Goal: Task Accomplishment & Management: Use online tool/utility

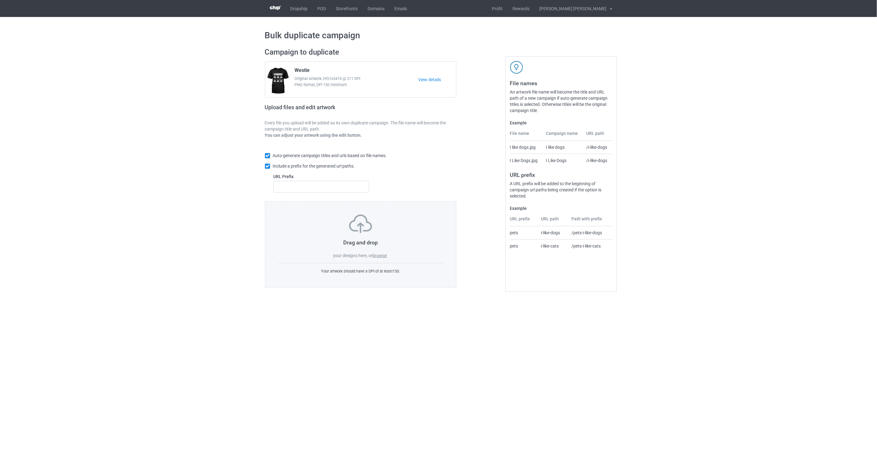
click at [382, 255] on label "browse" at bounding box center [380, 255] width 14 height 5
click at [0, 0] on input "browse" at bounding box center [0, 0] width 0 height 0
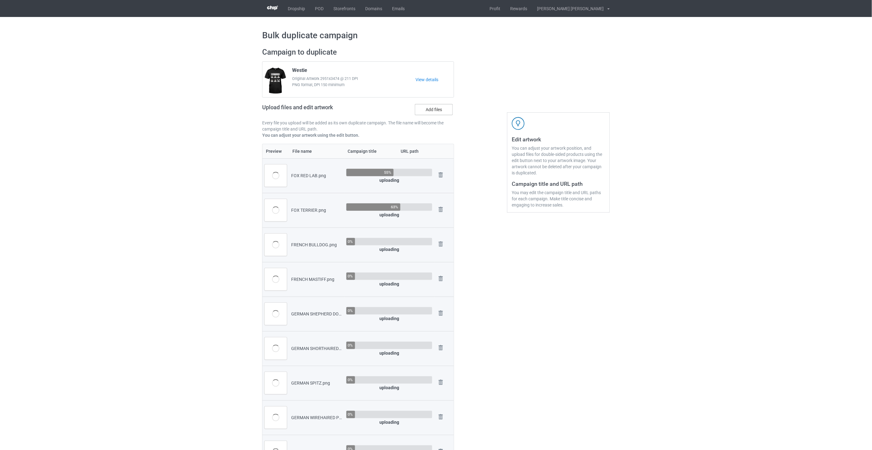
click at [443, 110] on label "Add files" at bounding box center [434, 109] width 38 height 11
click at [0, 0] on input "Add files" at bounding box center [0, 0] width 0 height 0
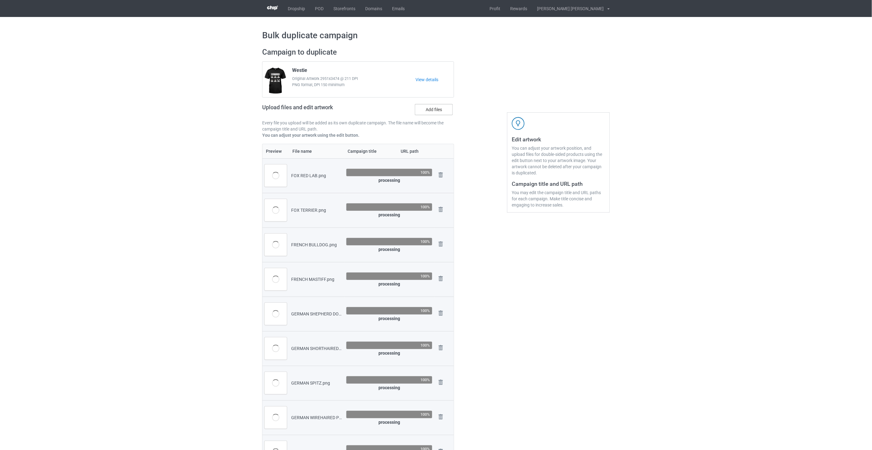
click at [435, 110] on label "Add files" at bounding box center [434, 109] width 38 height 11
click at [0, 0] on input "Add files" at bounding box center [0, 0] width 0 height 0
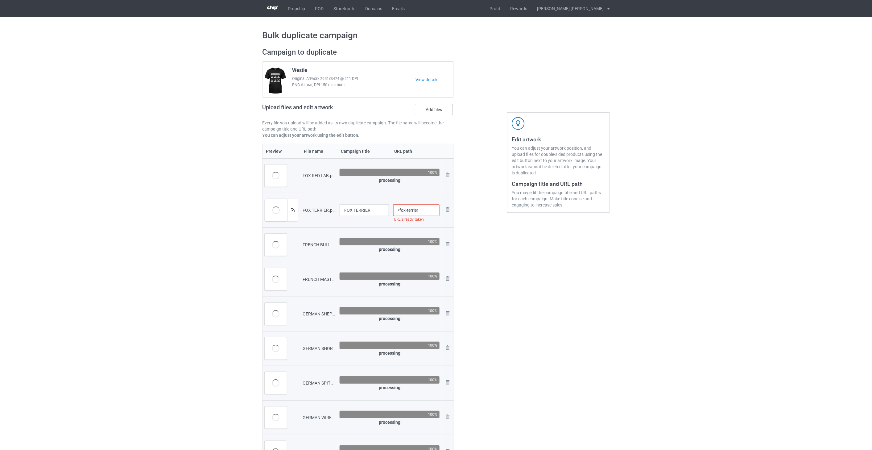
click at [435, 111] on label "Add files" at bounding box center [434, 109] width 38 height 11
click at [0, 0] on input "Add files" at bounding box center [0, 0] width 0 height 0
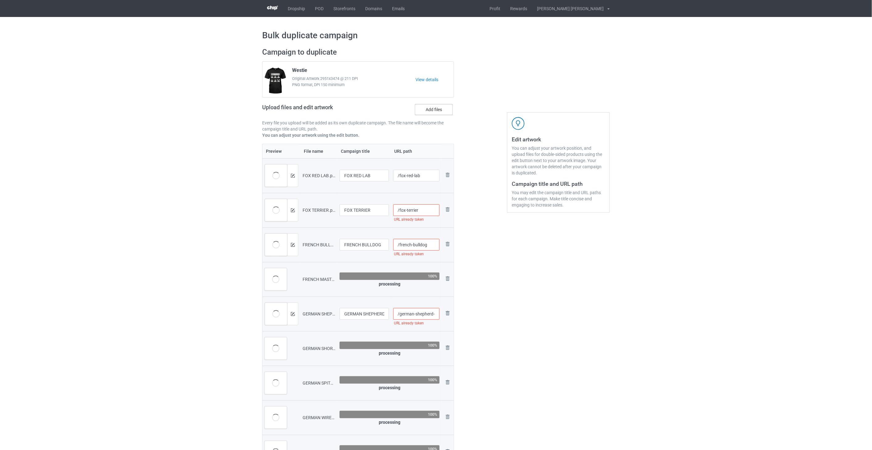
click at [436, 109] on label "Add files" at bounding box center [434, 109] width 38 height 11
click at [0, 0] on input "Add files" at bounding box center [0, 0] width 0 height 0
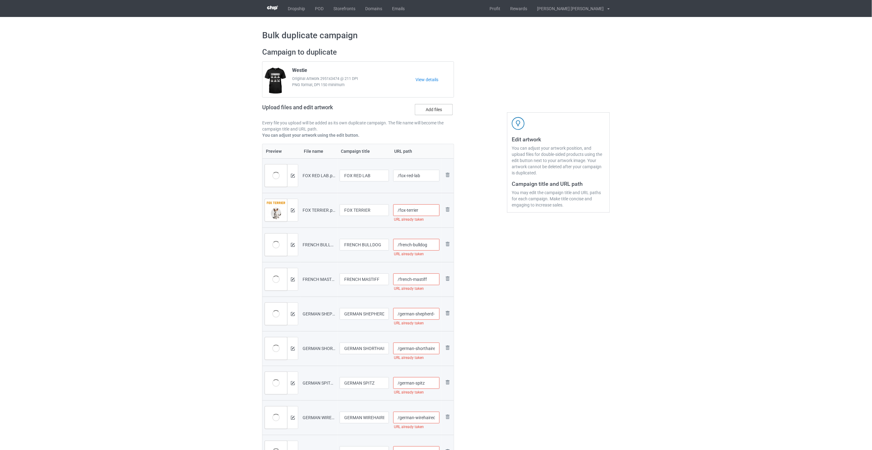
click at [428, 110] on label "Add files" at bounding box center [434, 109] width 38 height 11
click at [0, 0] on input "Add files" at bounding box center [0, 0] width 0 height 0
click at [426, 174] on input "/fox-red-lab" at bounding box center [416, 176] width 47 height 12
type input "/fox-red-lab-rul2"
drag, startPoint x: 432, startPoint y: 176, endPoint x: 420, endPoint y: 176, distance: 12.7
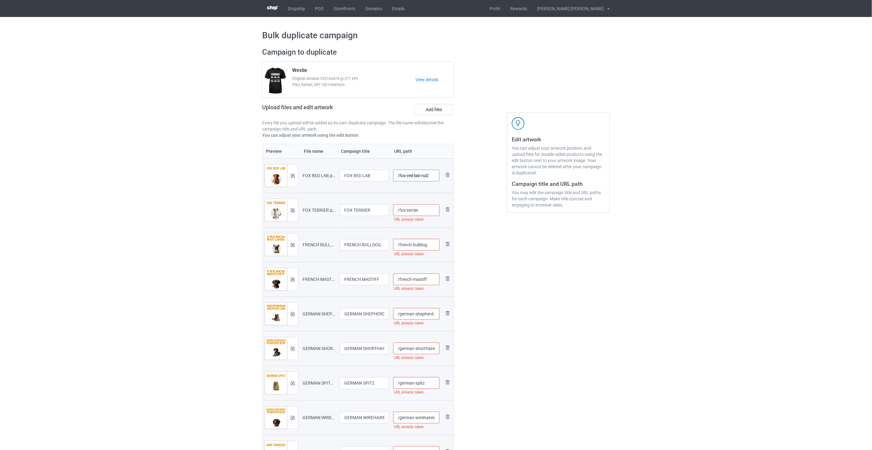
click at [420, 176] on input "/fox-red-lab-rul2" at bounding box center [416, 176] width 47 height 12
click at [428, 212] on input "/fox-terrier" at bounding box center [416, 210] width 47 height 12
paste input "-rul2"
type input "/fox-terrier-rul2"
click at [432, 244] on input "/french-bulldog" at bounding box center [416, 245] width 47 height 12
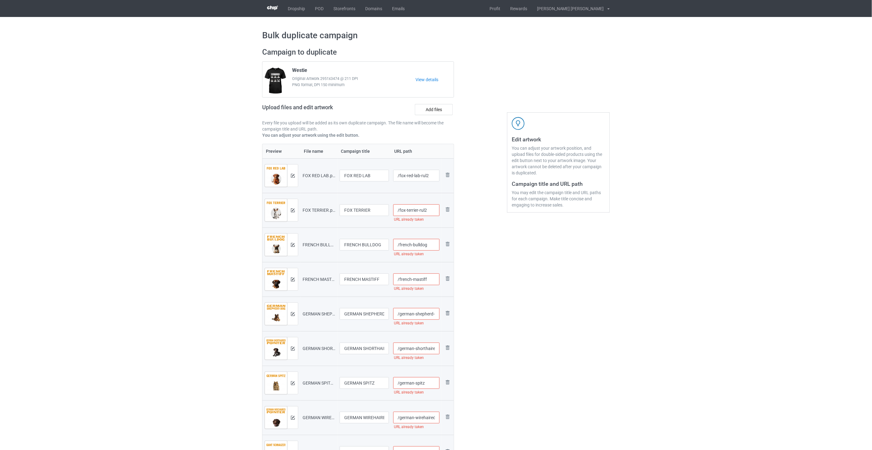
paste input "-rul2"
type input "/french-bulldog-rul2"
click at [434, 279] on input "/french-mastiff" at bounding box center [416, 279] width 47 height 12
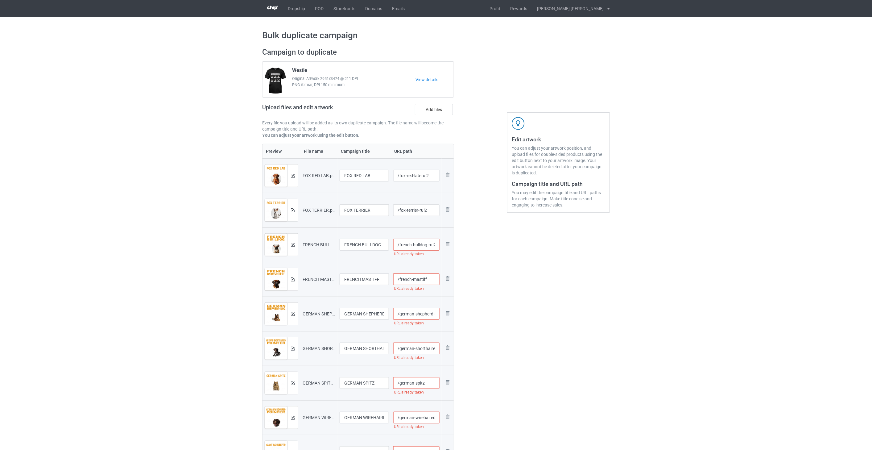
paste input "-rul2"
type input "/french-mastiff-rul2"
click at [436, 246] on input "/french-bulldog-rul2" at bounding box center [416, 245] width 47 height 12
click at [434, 246] on input "/french-bulldog-rul2" at bounding box center [416, 245] width 47 height 12
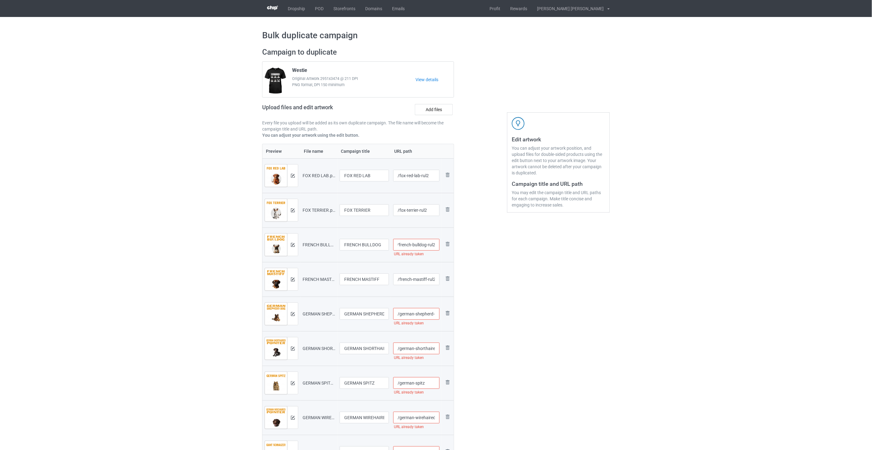
drag, startPoint x: 434, startPoint y: 246, endPoint x: 437, endPoint y: 246, distance: 3.4
click at [437, 246] on input "/french-bulldog-rul2" at bounding box center [416, 245] width 47 height 12
click at [429, 315] on input "/german-shepherd-dog" at bounding box center [416, 314] width 47 height 12
paste input "-rul2"
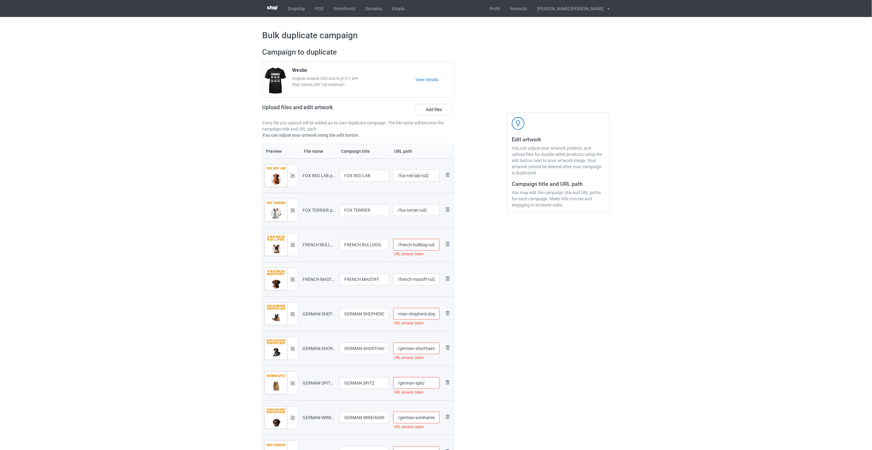
scroll to position [0, 15]
type input "/german-shepherd-dog-rul2"
click at [420, 349] on input "/german-shorthaired-pointer" at bounding box center [416, 348] width 47 height 12
paste input "-rul2"
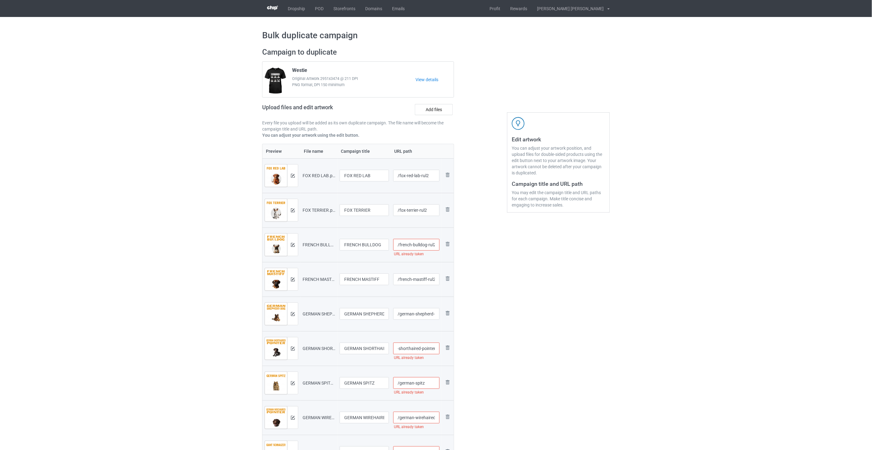
scroll to position [0, 25]
type input "/german-shorthaired-pointer-rul2"
click at [428, 383] on input "/german-spitz" at bounding box center [416, 383] width 47 height 12
paste input "-rul2"
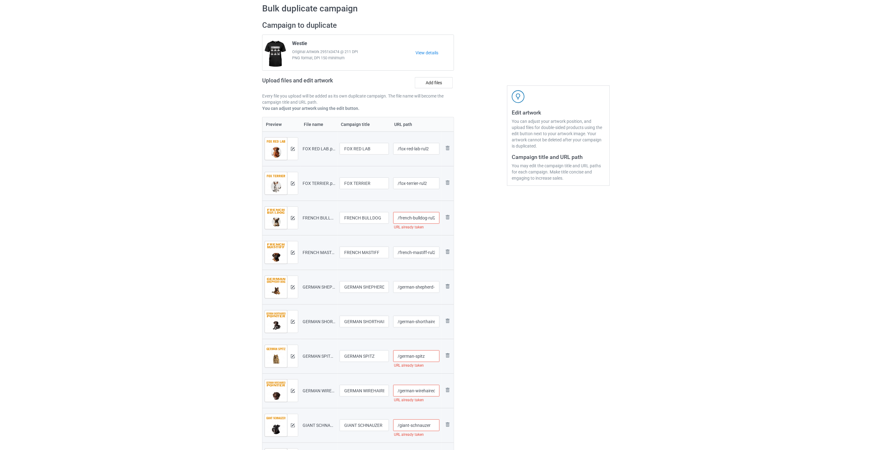
scroll to position [103, 0]
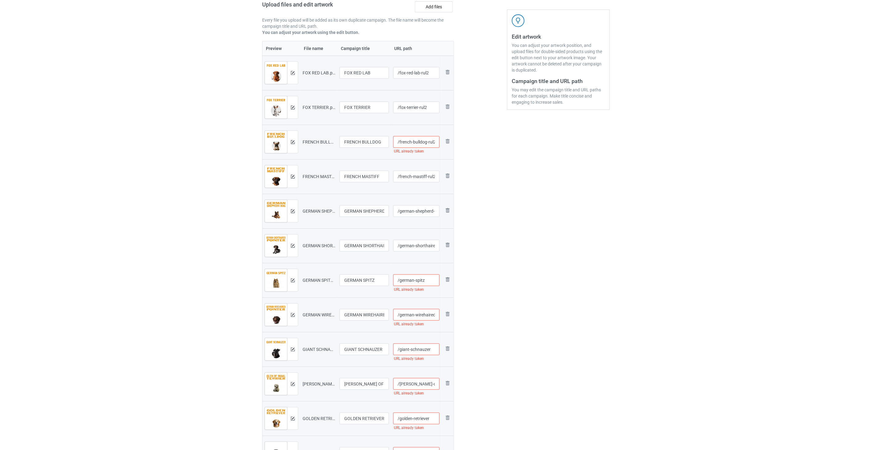
paste input "-rul2"
type input "/german-spitz-rul2"
click at [422, 144] on input "/french-bulldog-rul2" at bounding box center [416, 142] width 47 height 12
drag, startPoint x: 429, startPoint y: 144, endPoint x: 437, endPoint y: 144, distance: 8.6
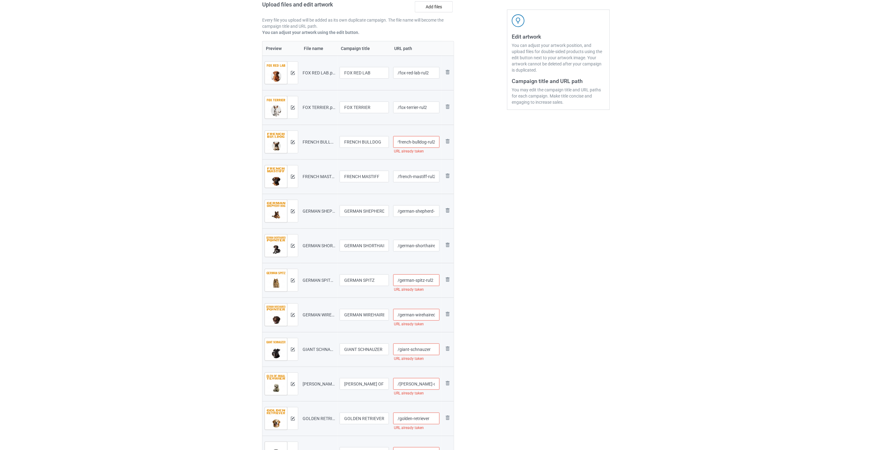
click at [437, 144] on input "/french-bulldog-rul2" at bounding box center [416, 142] width 47 height 12
paste input "-rul2"
type input "/french-bulldog-rul2"
click at [428, 313] on input "/german-wirehaired-pointer" at bounding box center [416, 315] width 47 height 12
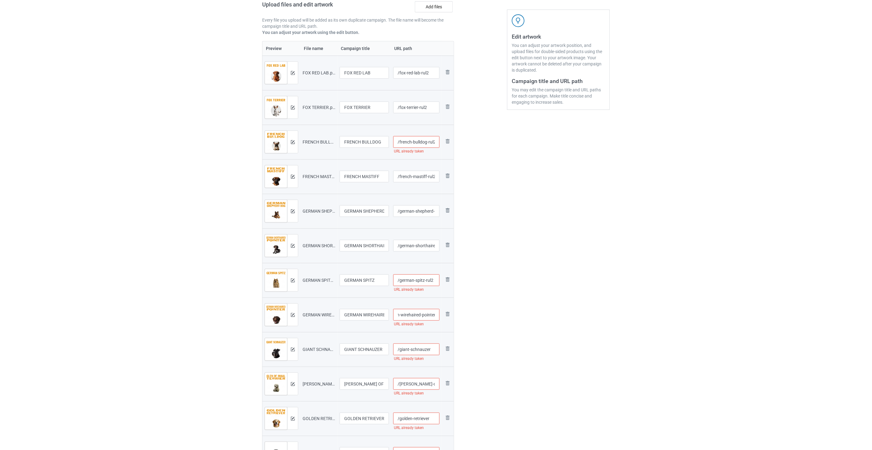
paste input "-rul2"
type input "/german-wirehaired-pointer-rul2"
click at [432, 350] on input "/giant-schnauzer" at bounding box center [416, 349] width 47 height 12
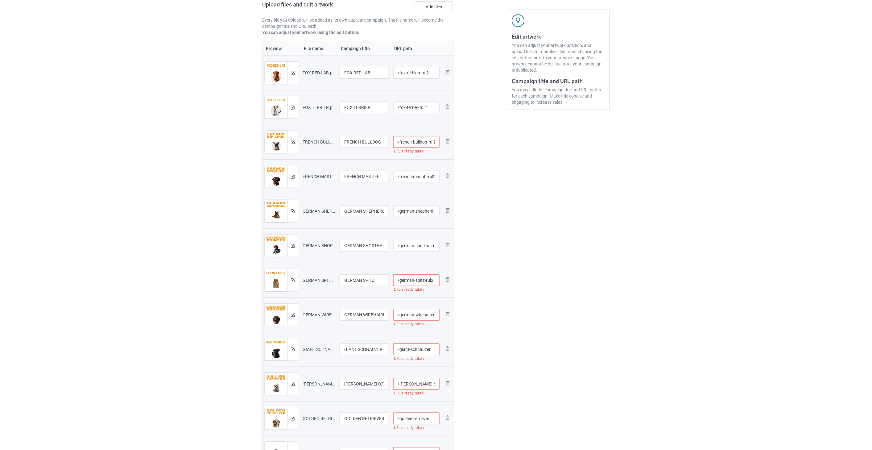
paste input "-rul2"
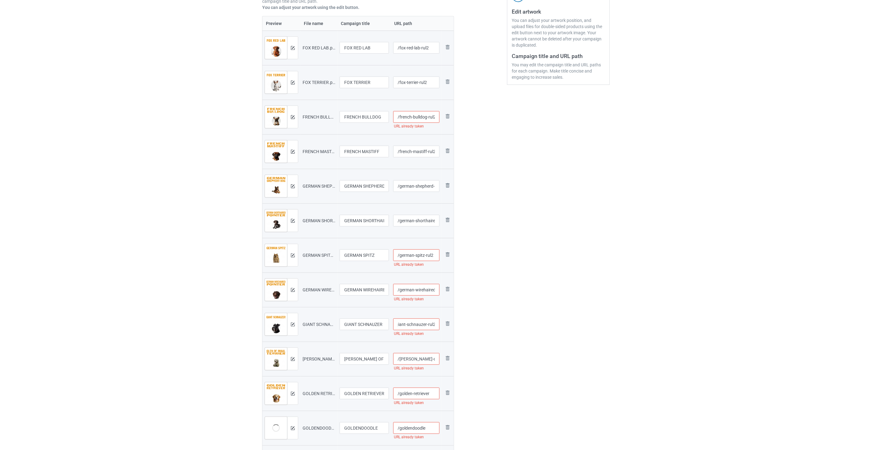
scroll to position [205, 0]
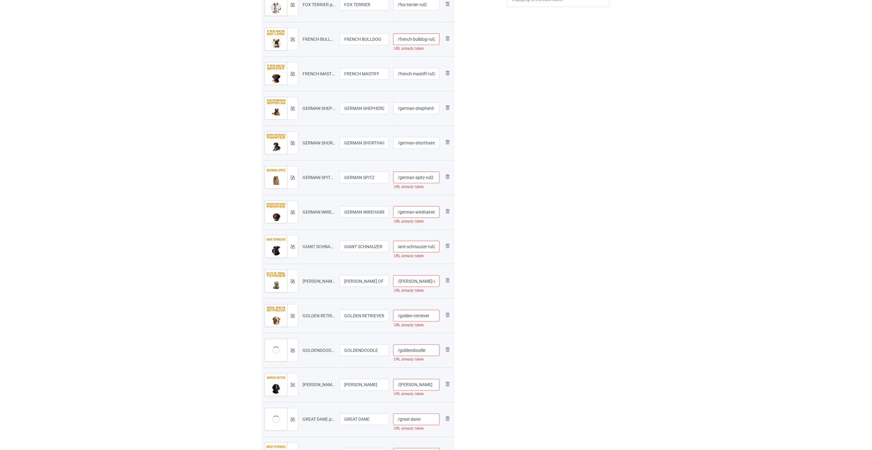
type input "/giant-schnauzer-rul2"
click at [416, 283] on input "/[PERSON_NAME]-of-imaal-terrier" at bounding box center [416, 281] width 47 height 12
type input "/german-wirehaired-pointer-rul2"
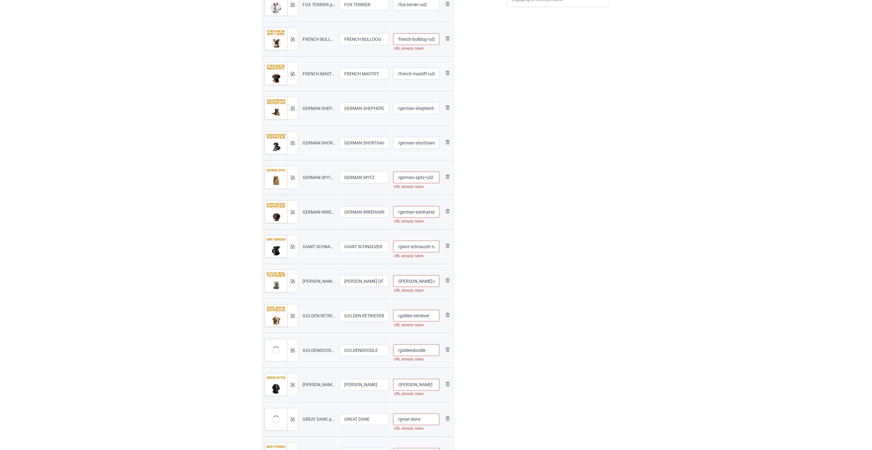
type input "/giant-schnauzer"
drag, startPoint x: 400, startPoint y: 39, endPoint x: 436, endPoint y: 39, distance: 35.8
click at [436, 39] on input "/french-bulldog-rul2" at bounding box center [416, 39] width 47 height 12
type input "/german-wirehaired-pointer"
type input "/giant-schnauzer"
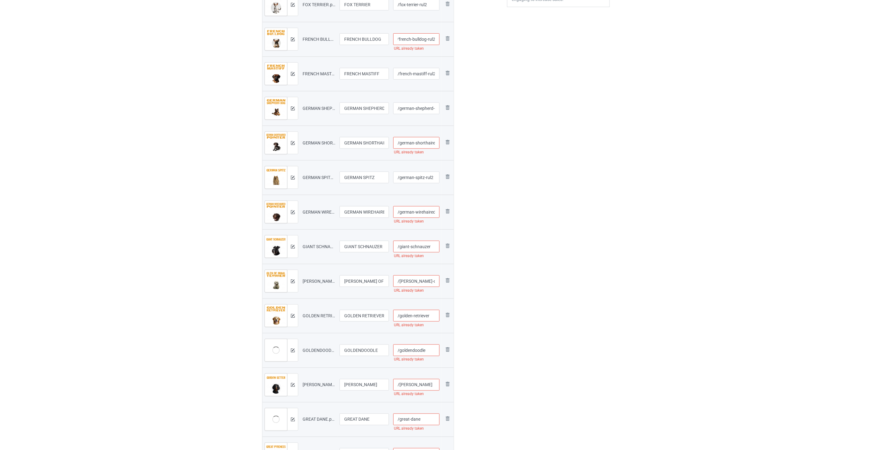
scroll to position [0, 0]
click at [415, 109] on input "/german-shepherd-dog-rul2" at bounding box center [416, 108] width 47 height 12
click at [417, 141] on input "/german-shorthaired-pointer-rul2" at bounding box center [416, 143] width 47 height 12
click at [424, 210] on input "/german-wirehaired-pointer" at bounding box center [416, 212] width 47 height 12
paste input "french-bulldog-rul2"
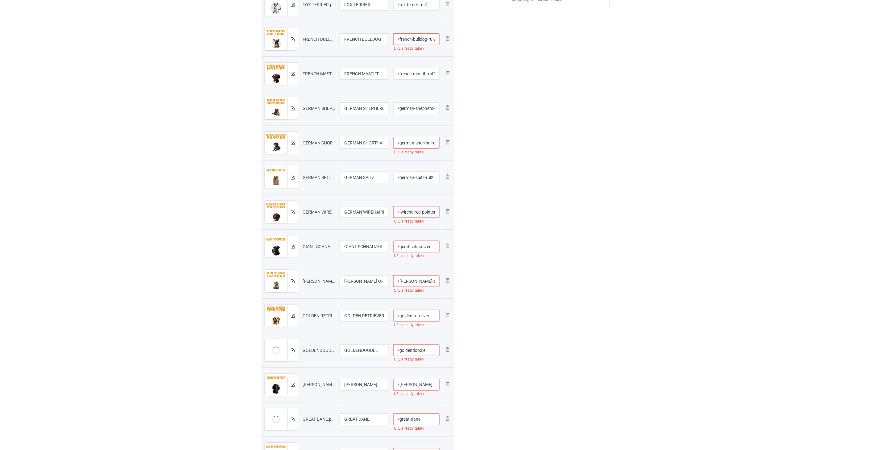
scroll to position [0, 51]
type input "/german-wirehaired-pointerfrench-bulldog-rul2"
click at [432, 247] on input "/giant-schnauzer" at bounding box center [416, 247] width 47 height 12
paste input "french-bulldog-rul2"
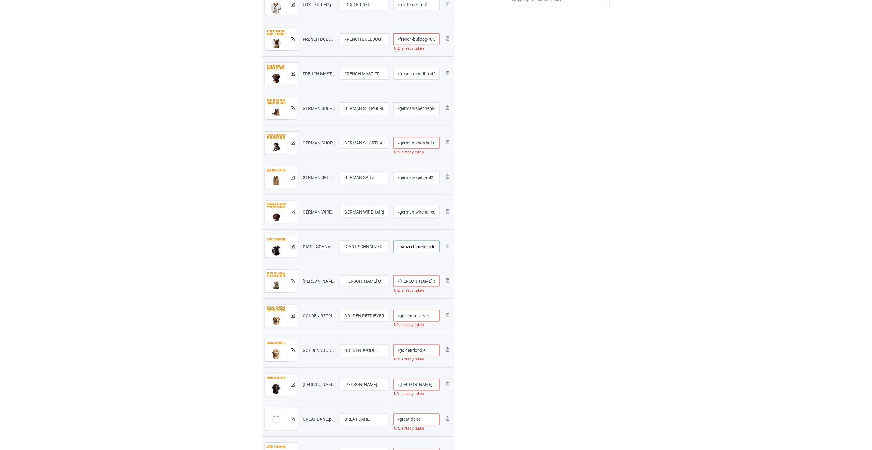
scroll to position [0, 27]
drag, startPoint x: 427, startPoint y: 248, endPoint x: 406, endPoint y: 247, distance: 21.0
click at [406, 247] on input "/giant-schnauzerfrench-bulldog-rul2" at bounding box center [416, 247] width 47 height 12
type input "/giant-schnauzer-rul2"
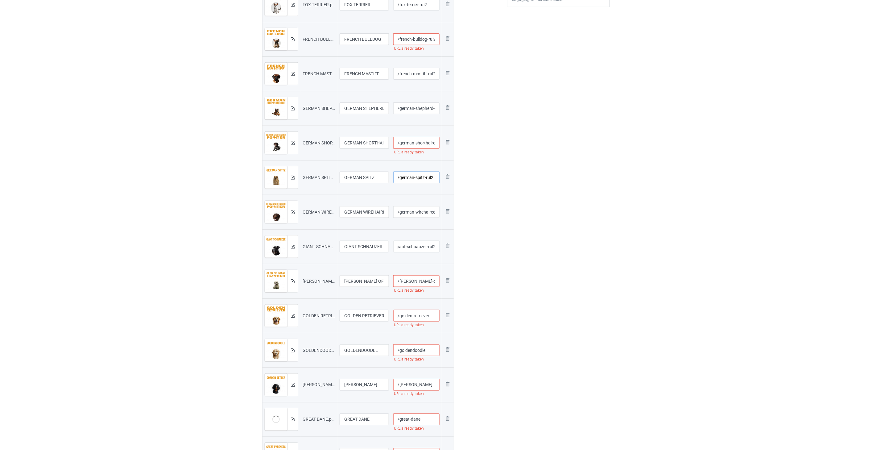
scroll to position [0, 0]
drag, startPoint x: 436, startPoint y: 178, endPoint x: 424, endPoint y: 176, distance: 11.8
click at [424, 176] on input "/german-spitz-rul2" at bounding box center [416, 178] width 47 height 12
click at [422, 141] on input "/german-shorthaired-pointer-rul2" at bounding box center [416, 143] width 47 height 12
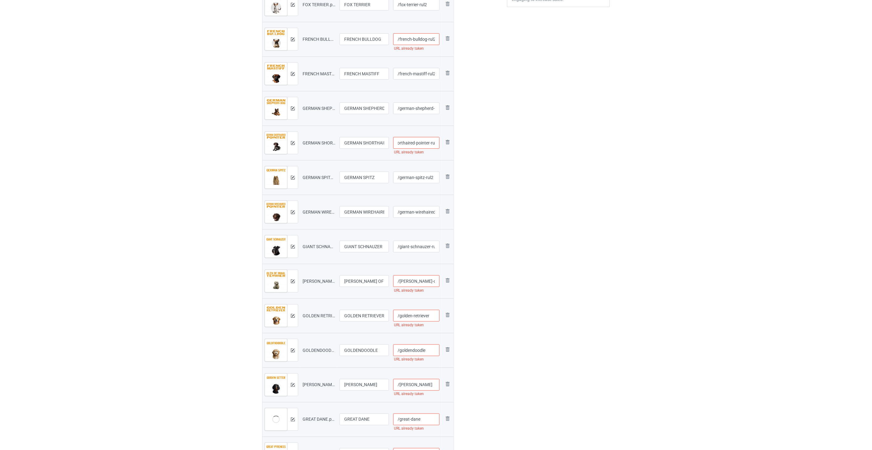
type input "/german-shorthaired-pointer-rul2"
drag, startPoint x: 421, startPoint y: 212, endPoint x: 440, endPoint y: 212, distance: 18.5
click at [440, 212] on td "/german-wirehaired-pointerfrench-bulldog-rul2" at bounding box center [416, 212] width 51 height 35
click at [427, 213] on input "/german-wirehaired-pointerfrench-bulldog-rul2" at bounding box center [416, 212] width 47 height 12
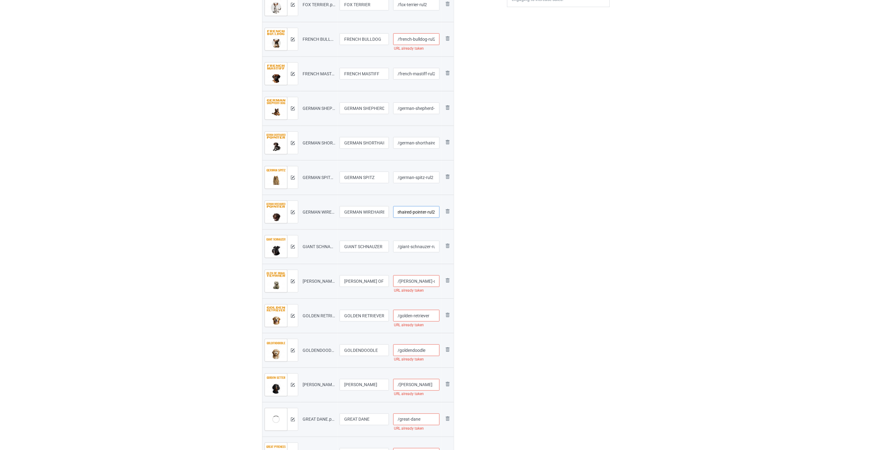
scroll to position [0, 23]
type input "/german-wirehaired-pointer-rul2"
click at [417, 283] on input "/[PERSON_NAME]-of-imaal-terrier" at bounding box center [416, 281] width 47 height 12
paste input "-rul2"
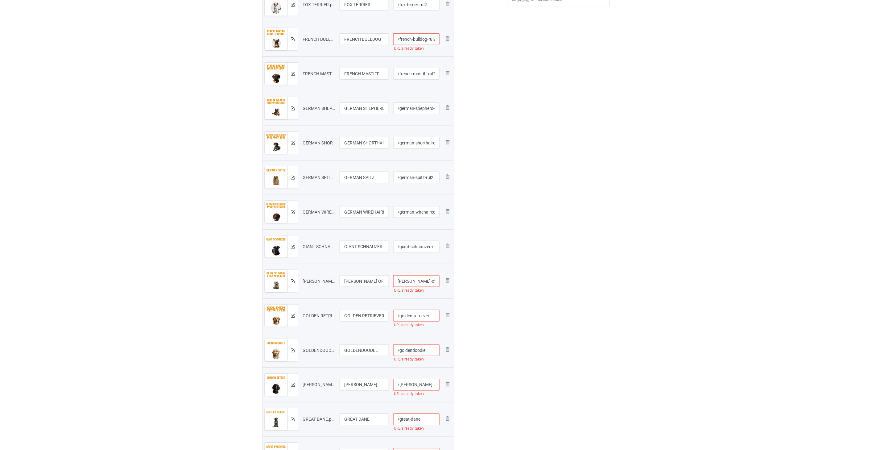
scroll to position [0, 10]
type input "/[PERSON_NAME]-of-imaal-terrier-rul2"
click at [433, 316] on input "/golden-retriever" at bounding box center [416, 316] width 47 height 12
paste input "-rul2"
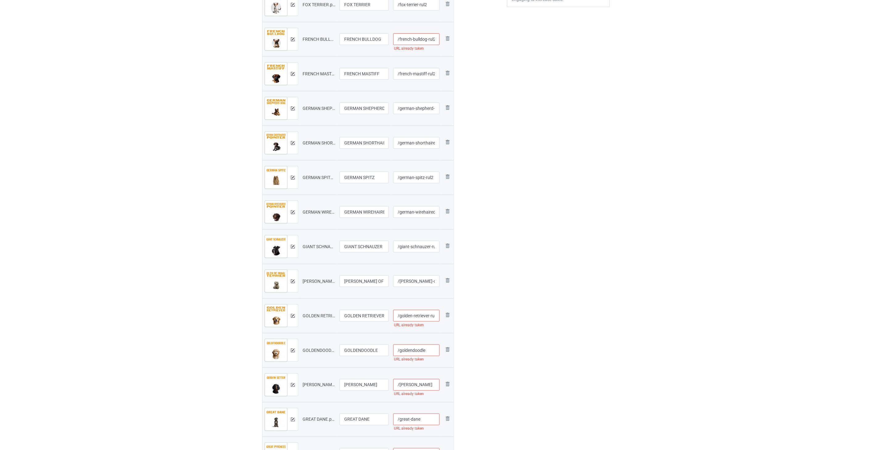
scroll to position [0, 2]
type input "/golden-retriever-rul2"
click at [435, 354] on input "/goldendoodle" at bounding box center [416, 350] width 47 height 12
paste input "-rul2"
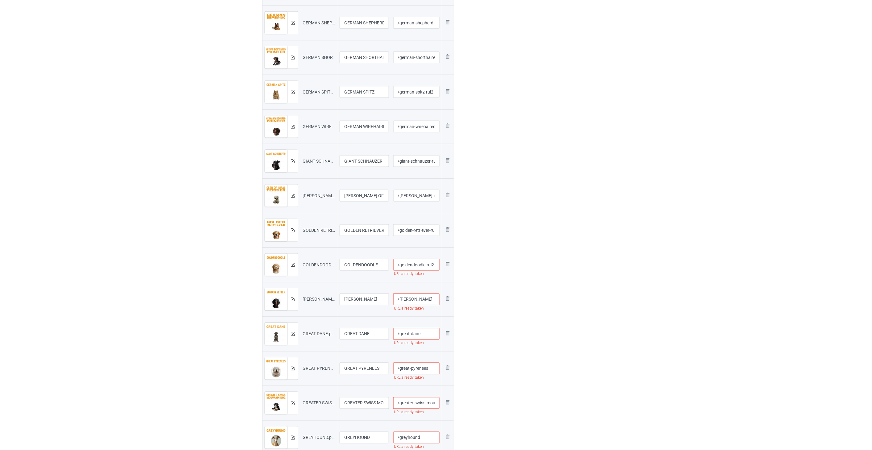
scroll to position [308, 0]
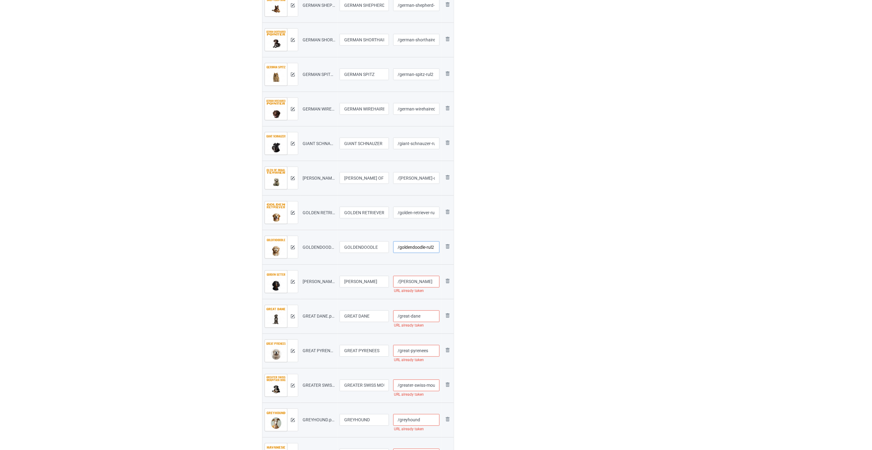
type input "/goldendoodle-rul2"
click at [429, 281] on input "/[PERSON_NAME]" at bounding box center [416, 282] width 47 height 12
paste input "-rul2"
type input "/[PERSON_NAME]-rul2"
click at [427, 318] on input "/great-dane" at bounding box center [416, 316] width 47 height 12
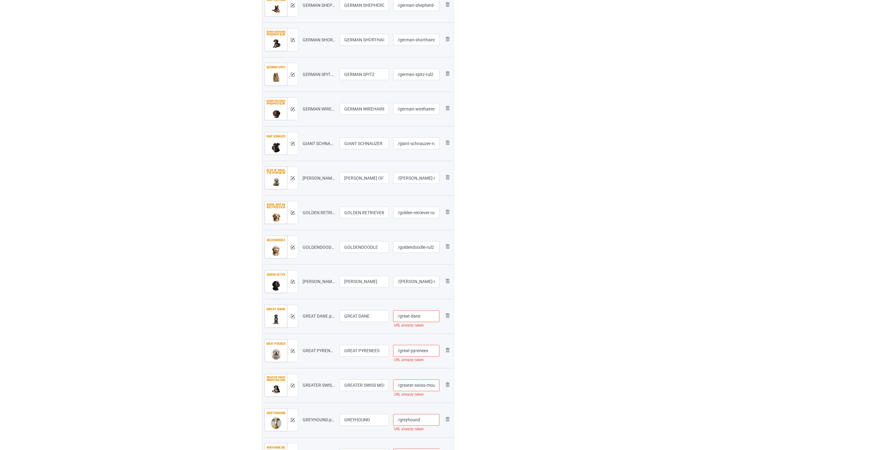
paste input "-rul2"
type input "/great-dane-rul2"
click at [432, 352] on input "/great-pyrenees" at bounding box center [416, 351] width 47 height 12
paste input "-rul2"
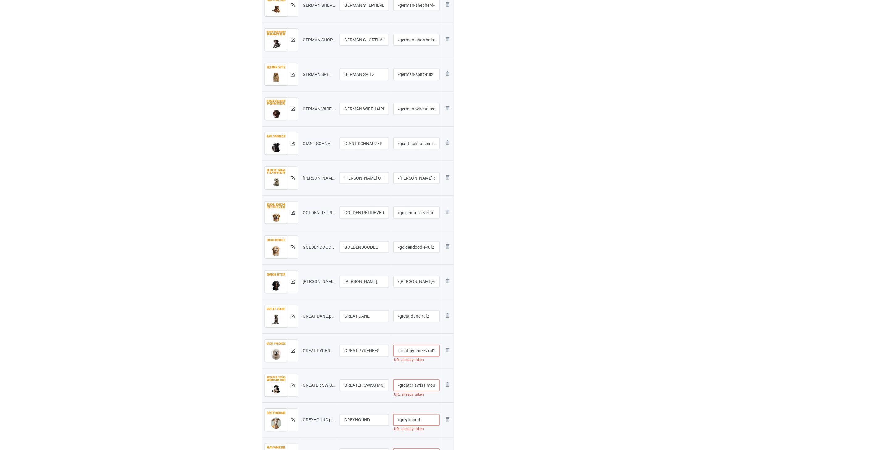
type input "/great-pyrenees-rul2"
click at [420, 387] on input "/greater-swiss-mountain-dog" at bounding box center [416, 385] width 47 height 12
paste input "-rul2"
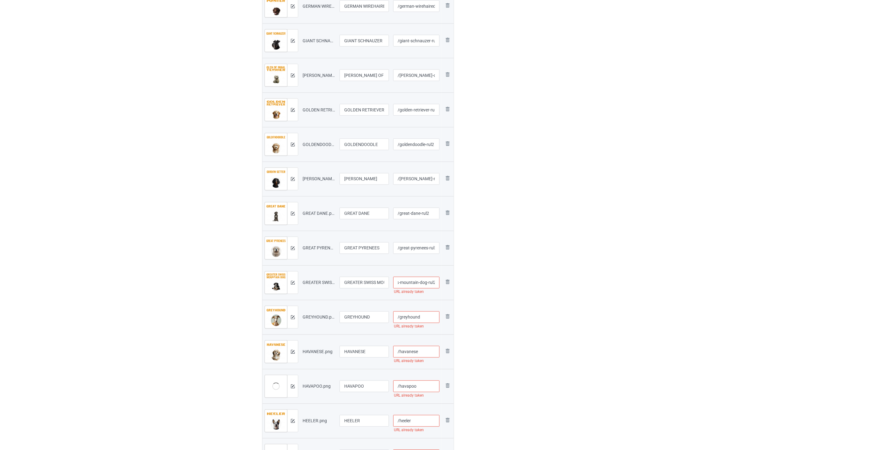
type input "/greater-swiss-mountain-dog-rul2"
click at [426, 318] on input "/greyhound" at bounding box center [416, 317] width 47 height 12
paste input "-rul2"
type input "/greyhound-rul2"
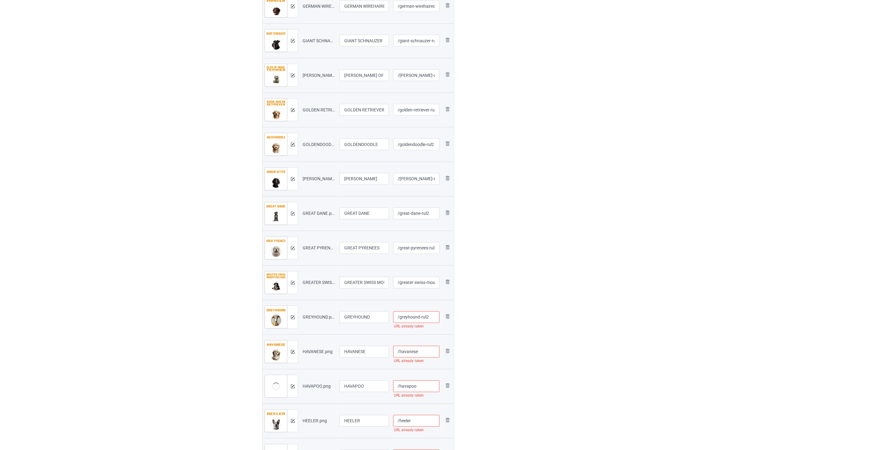
click at [423, 354] on input "/havanese" at bounding box center [416, 352] width 47 height 12
paste input "-rul2"
type input "/havanese-rul2"
click at [426, 322] on input "/havapoo" at bounding box center [416, 318] width 47 height 12
paste input "-rul2"
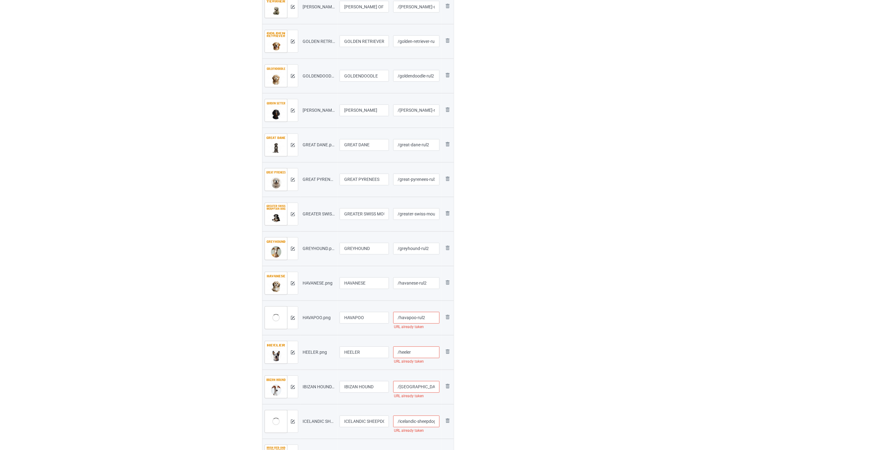
type input "/havapoo-rul2"
click at [419, 351] on input "/heeler" at bounding box center [416, 352] width 47 height 12
paste input "-rul2"
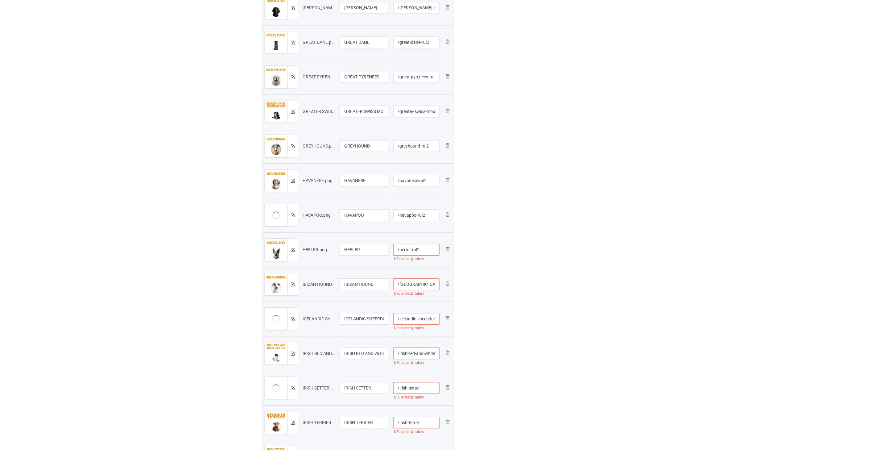
type input "/heeler-rul2"
click at [427, 285] on input "/[GEOGRAPHIC_DATA]-hound" at bounding box center [416, 284] width 47 height 12
paste input "-rul2"
type input "/ibizan-hound-rul2"
click at [417, 319] on input "/icelandic-sheepdog" at bounding box center [416, 319] width 47 height 12
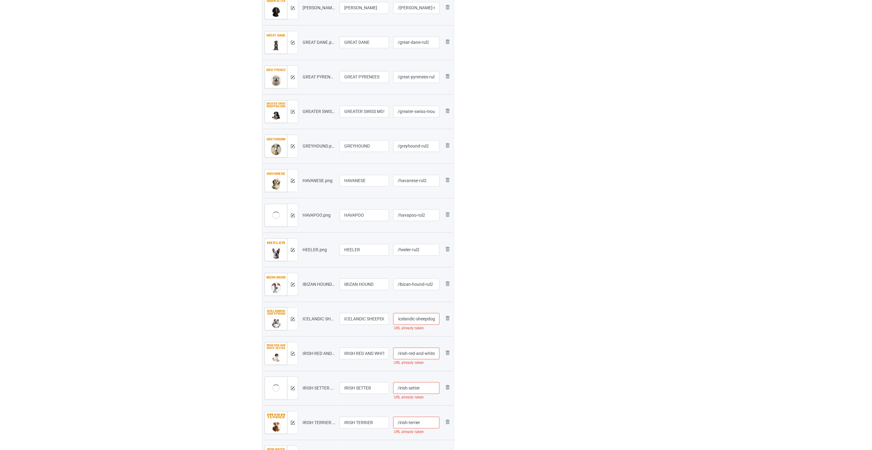
paste input "-rul2"
type input "/icelandic-sheepdog-rul2"
click at [415, 350] on input "/irish-red-and-white-setter" at bounding box center [416, 353] width 47 height 12
paste input "-rul2"
type input "/irish-red-and-white-setter-rul2"
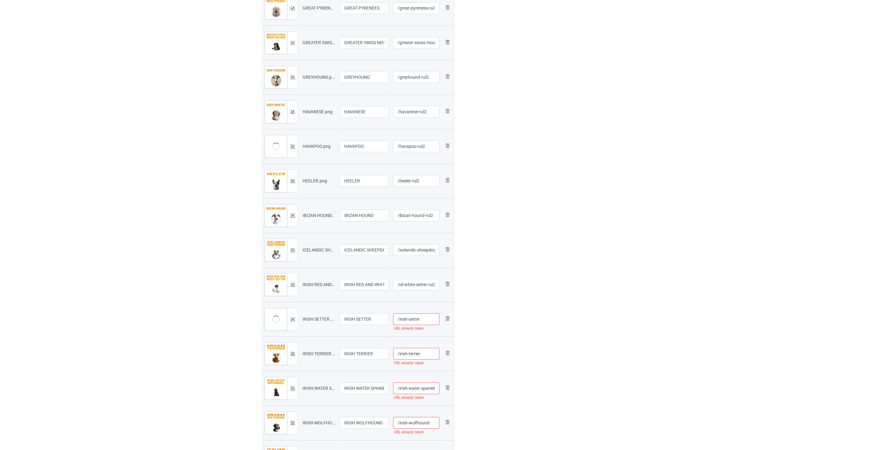
click at [426, 317] on input "/irish-setter" at bounding box center [416, 319] width 47 height 12
paste input "-rul2"
type input "/irish-setter-rul2"
click at [426, 357] on input "/irish-terrier" at bounding box center [416, 354] width 47 height 12
paste input "-rul2"
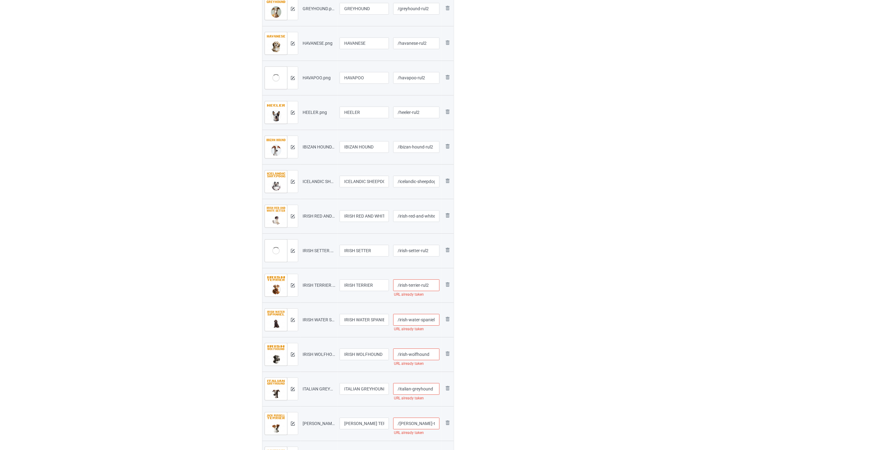
type input "/irish-terrier-rul2"
click at [421, 322] on input "/irish-water-spaniel" at bounding box center [416, 320] width 47 height 12
paste input "-rul2"
type input "/irish-water-spaniel-rul2"
click at [433, 353] on input "/irish-wolfhound" at bounding box center [416, 354] width 47 height 12
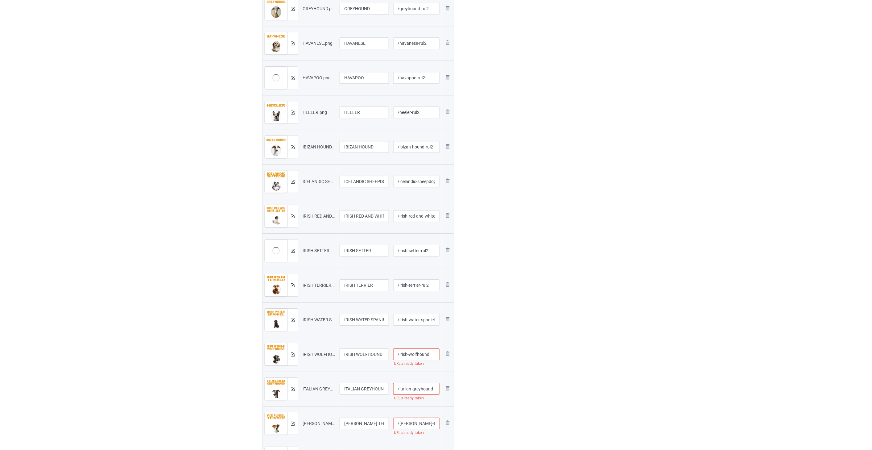
paste input "-rul2"
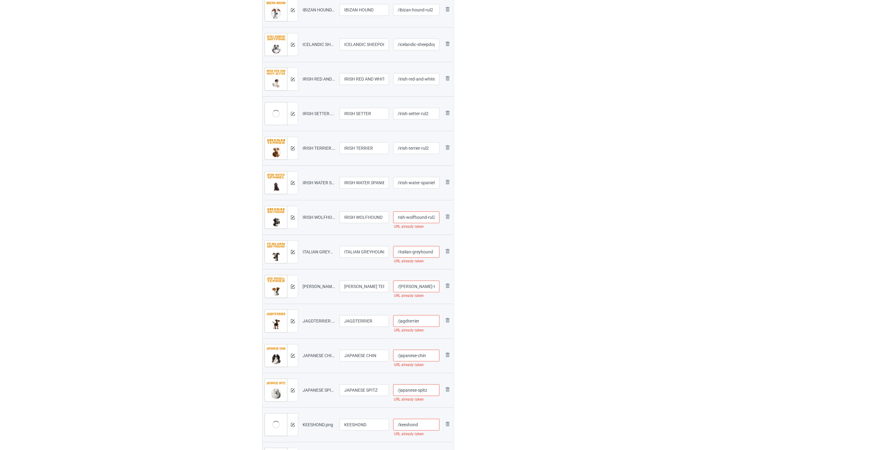
type input "/irish-wolfhound-rul2"
click at [424, 251] on input "/italian-greyhound" at bounding box center [416, 252] width 47 height 12
paste input "-rul2"
type input "/italian-greyhound-rul2"
click at [425, 283] on input "/[PERSON_NAME]-terrier" at bounding box center [416, 286] width 47 height 12
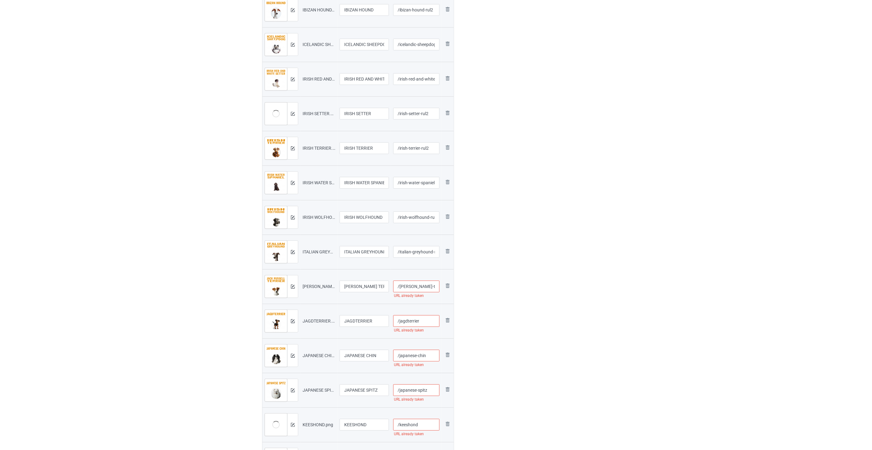
paste input "-rul2"
type input "/[PERSON_NAME]-terrier-rul2"
click at [427, 316] on input "/jagdterrier" at bounding box center [416, 321] width 47 height 12
paste input "-rul2"
type input "/jagdterrier-rul2"
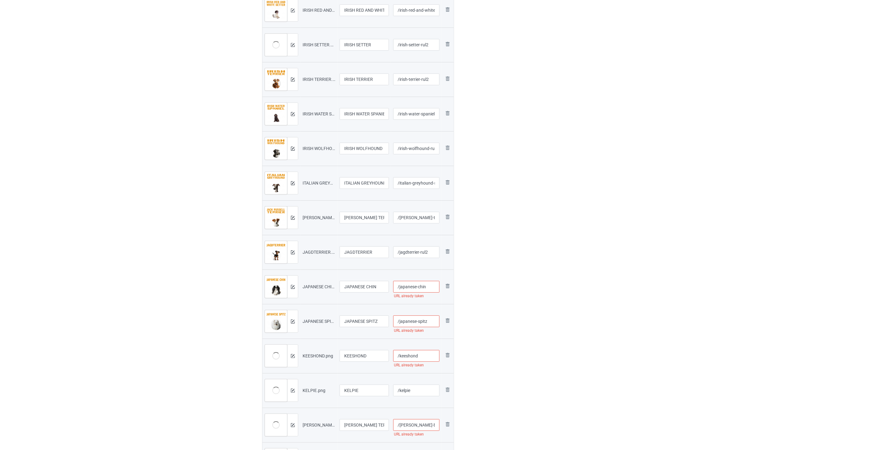
click at [433, 288] on input "/japanese-chin" at bounding box center [416, 287] width 47 height 12
paste input "-rul2"
type input "/japanese-chin-rul2"
click at [432, 325] on input "/japanese-spitz" at bounding box center [416, 321] width 47 height 12
paste input "-rul2"
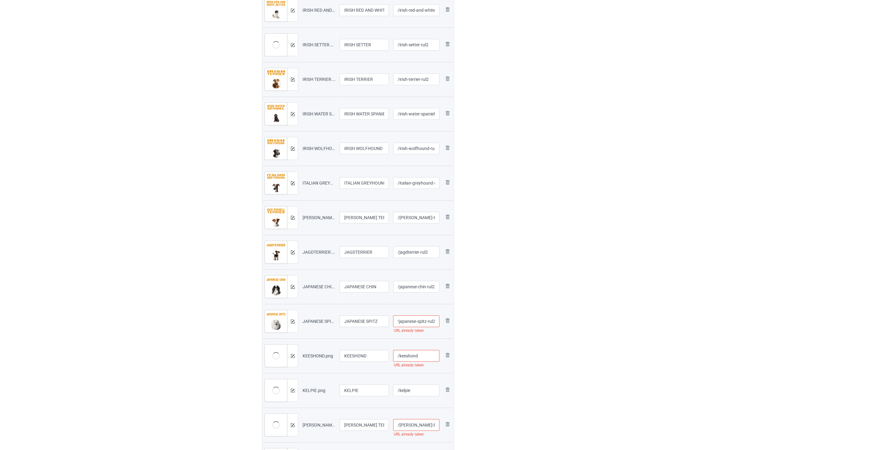
type input "/japanese-spitz-rul2"
click at [426, 357] on input "/keeshond" at bounding box center [416, 356] width 47 height 12
paste input "-rul2"
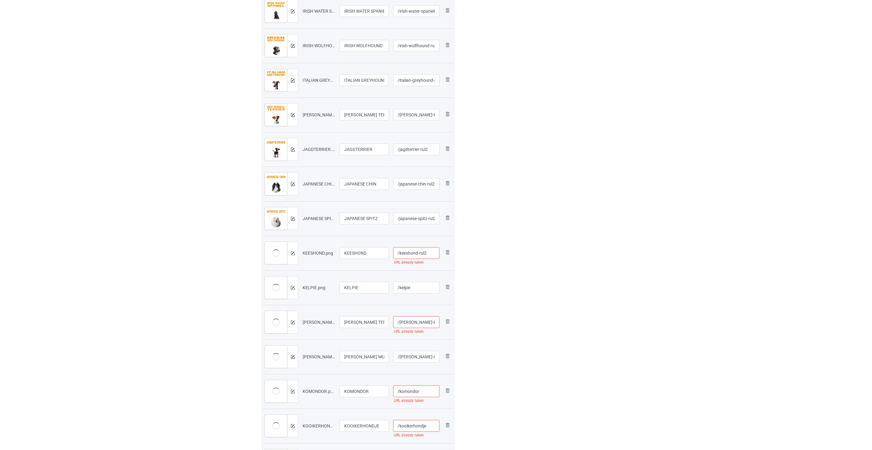
type input "/keeshond-rul2"
click at [421, 291] on input "/kelpie" at bounding box center [416, 288] width 47 height 12
paste input "-rul2"
type input "/kelpie-rul2"
click at [422, 323] on input "/[PERSON_NAME]-blue-terrier" at bounding box center [416, 322] width 47 height 12
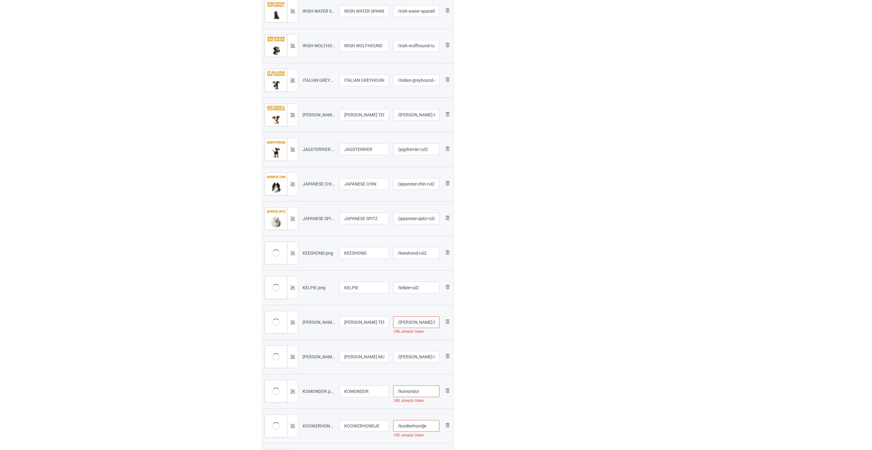
paste input "-rul2"
type input "/[PERSON_NAME]-blue-terrier-rul2"
click at [415, 356] on input "/[PERSON_NAME]-munsterlander" at bounding box center [416, 357] width 47 height 12
paste input "-rul2"
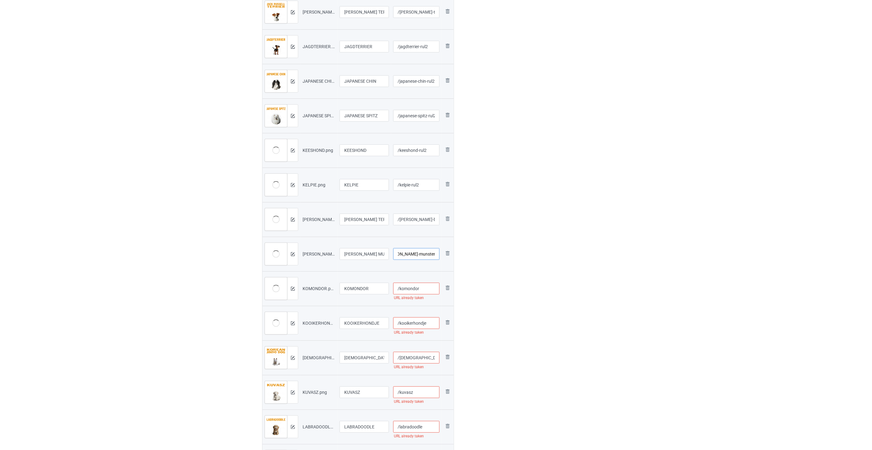
type input "/[PERSON_NAME]-munsterlander-rul2"
click at [431, 288] on input "/komondor" at bounding box center [416, 289] width 47 height 12
paste input "-rul2"
type input "/komondor-rul2"
click at [430, 321] on input "/kooikerhondje" at bounding box center [416, 323] width 47 height 12
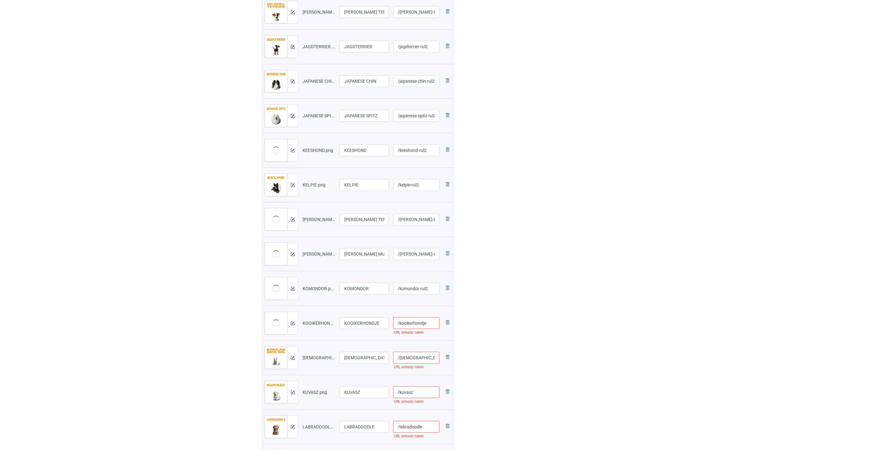
paste input "-rul2"
type input "/kooikerhondje-rul2"
click at [424, 359] on input "/[DEMOGRAPHIC_DATA]-jindo-dog" at bounding box center [416, 358] width 47 height 12
paste input "-rul2"
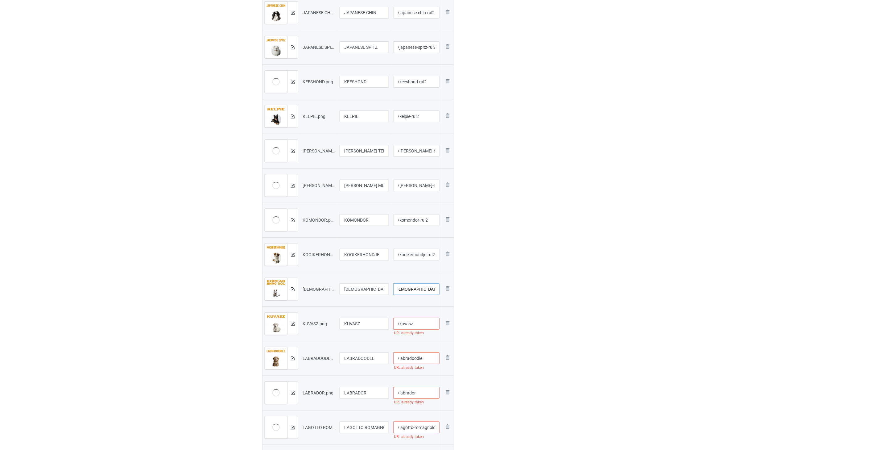
type input "/[DEMOGRAPHIC_DATA]-jindo-dog-rul2"
click at [417, 322] on input "/kuvasz" at bounding box center [416, 324] width 47 height 12
paste
type input "/kuvasz-rul2"
click at [431, 357] on input "/labradoodle" at bounding box center [416, 358] width 47 height 12
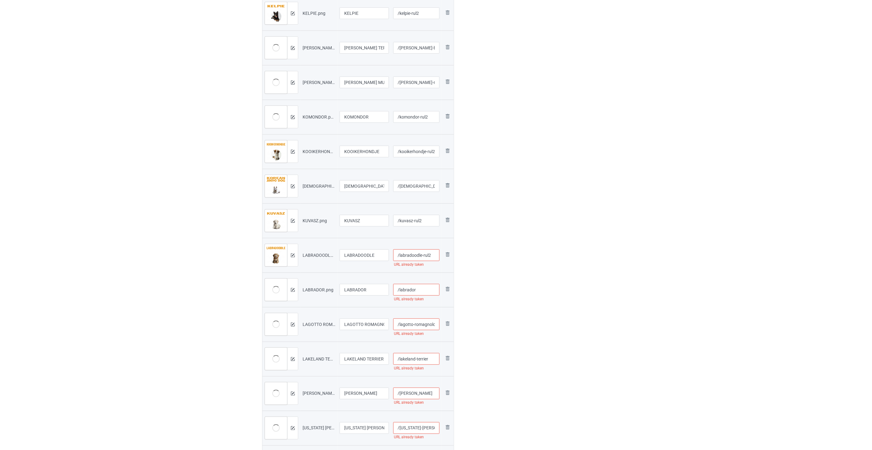
type input "/labradoodle-rul2"
click at [423, 294] on input "/labrador" at bounding box center [416, 290] width 47 height 12
type input "/labrador-rul2"
click at [428, 325] on input "/lagotto-romagnolo" at bounding box center [416, 324] width 47 height 12
type input "/lagotto-romagnolo-rul2"
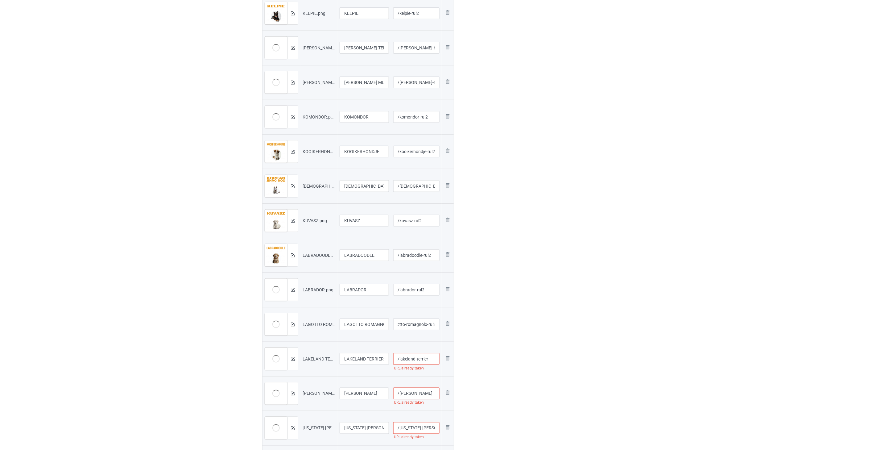
click at [434, 361] on input "/lakeland-terrier" at bounding box center [416, 359] width 47 height 12
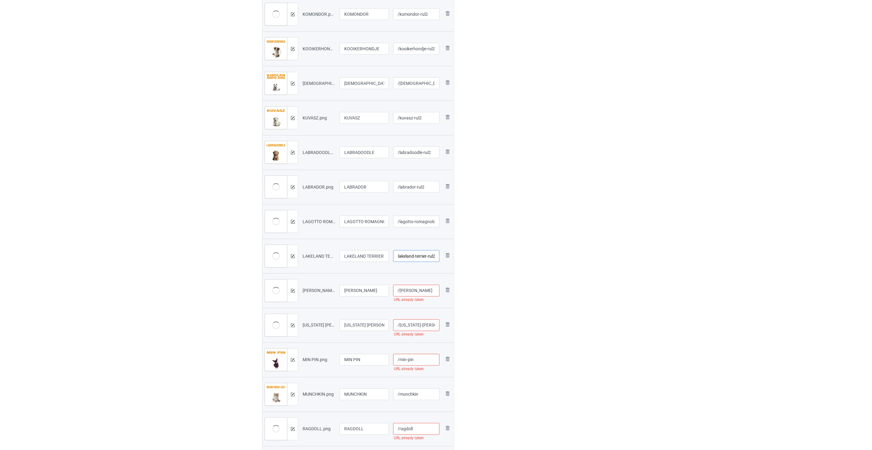
type input "/lakeland-terrier-rul2"
click at [426, 293] on input "/[PERSON_NAME]" at bounding box center [416, 291] width 47 height 12
type input "/leonberger-rul2"
click at [429, 323] on input "/[US_STATE]-[PERSON_NAME]" at bounding box center [416, 325] width 47 height 12
type input "/[US_STATE]-[PERSON_NAME]-rul2"
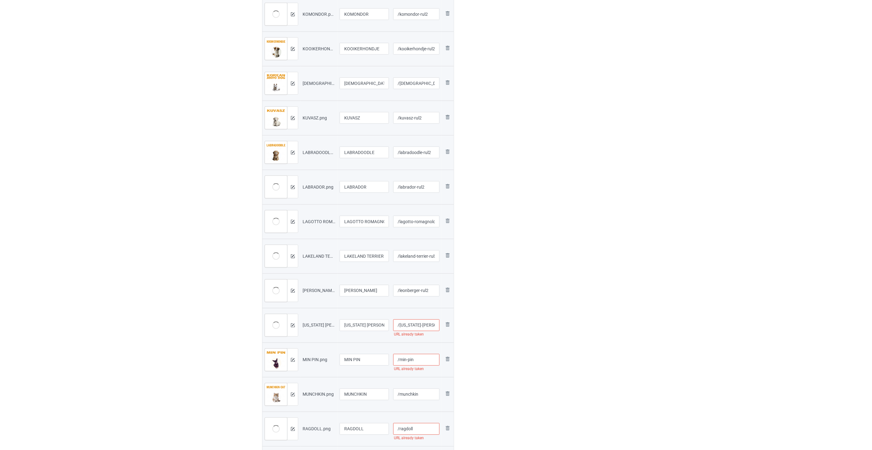
click at [426, 359] on input "/min-pin" at bounding box center [416, 360] width 47 height 12
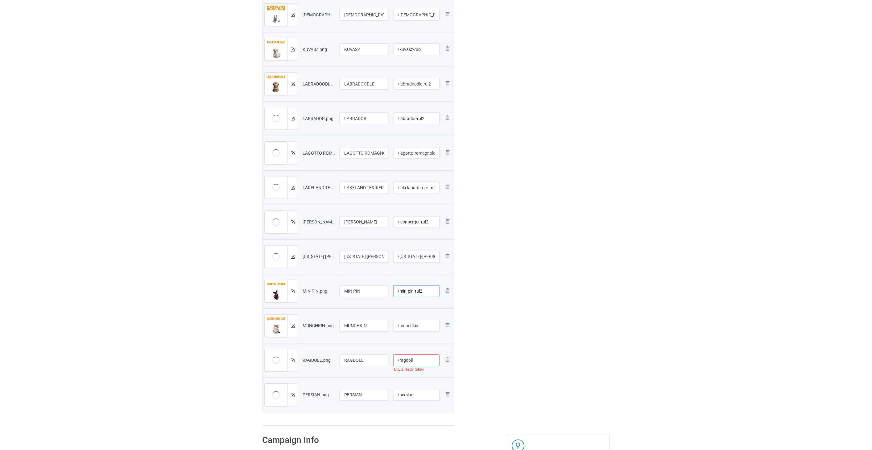
type input "/min-pin-rul2"
click at [425, 326] on input "/munchkin" at bounding box center [416, 326] width 47 height 12
type input "/munchkin-rul2"
click at [423, 359] on input "/ragdoll" at bounding box center [416, 360] width 47 height 12
type input "/ragdoll-rul2"
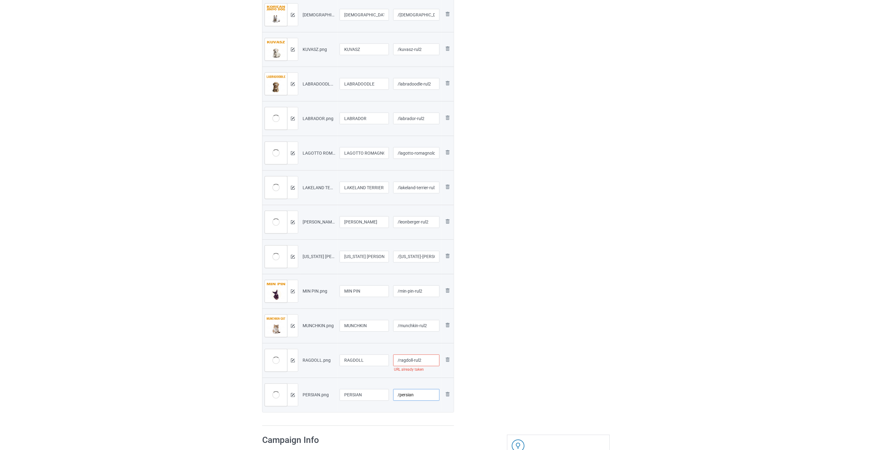
click at [424, 395] on input "/persian" at bounding box center [416, 395] width 47 height 12
type input "/persian-rul2"
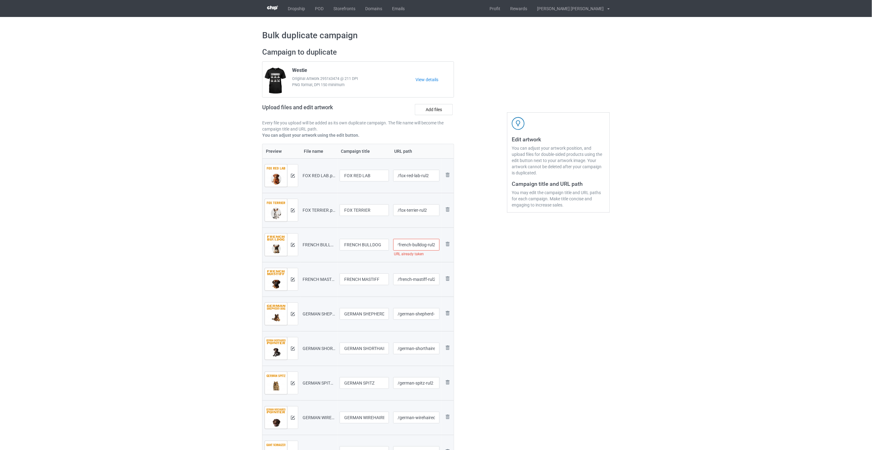
drag, startPoint x: 428, startPoint y: 244, endPoint x: 436, endPoint y: 245, distance: 9.0
click at [436, 245] on input "/french-bulldog-rul2" at bounding box center [416, 245] width 47 height 12
click at [430, 246] on input "/french-bulldog" at bounding box center [416, 245] width 47 height 12
paste input "-rul2"
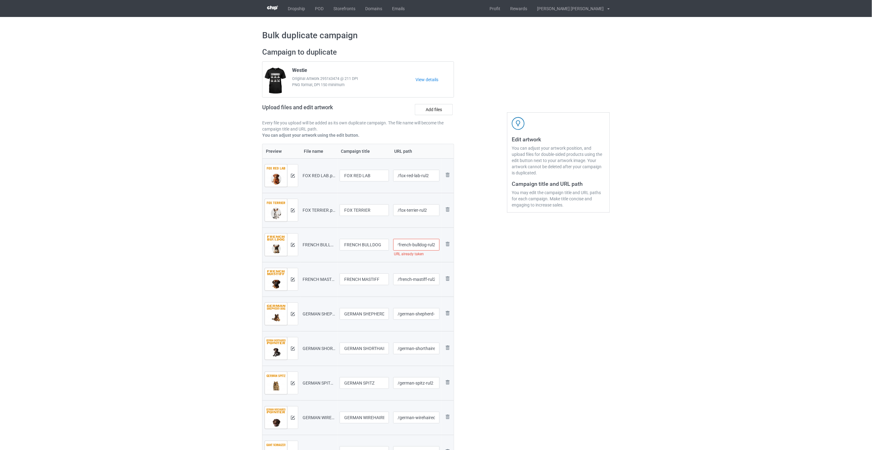
type input "/french-bulldog-rul2"
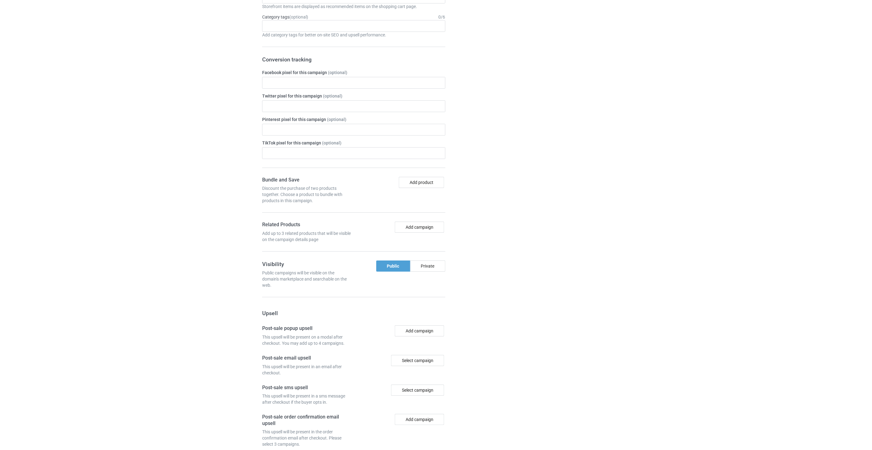
scroll to position [2029, 0]
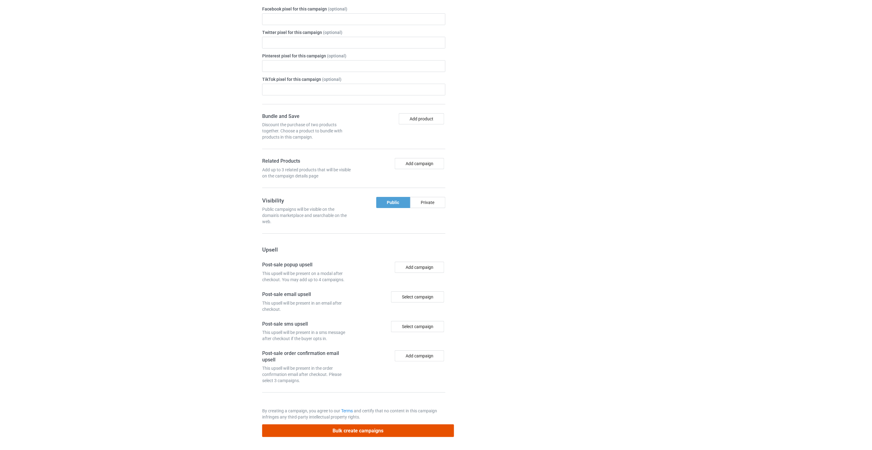
click at [413, 432] on button "Bulk create campaigns" at bounding box center [358, 430] width 192 height 13
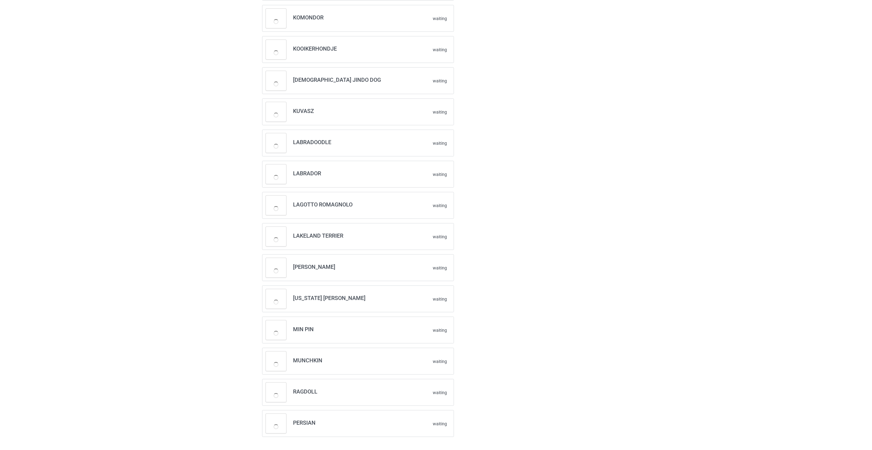
scroll to position [1177, 0]
